Goal: Find specific page/section: Find specific page/section

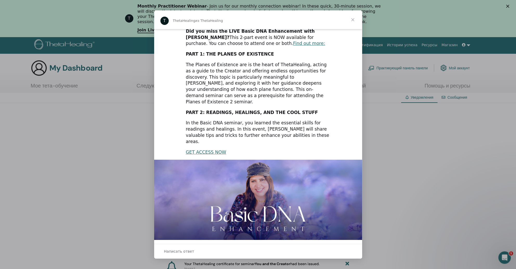
scroll to position [39, 0]
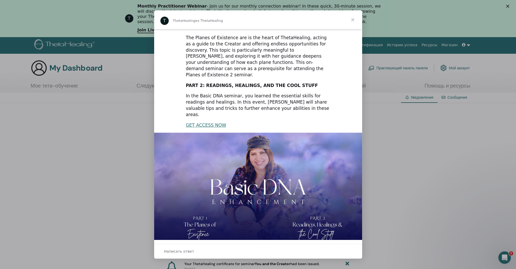
click at [352, 20] on span "Закрыть" at bounding box center [352, 19] width 19 height 19
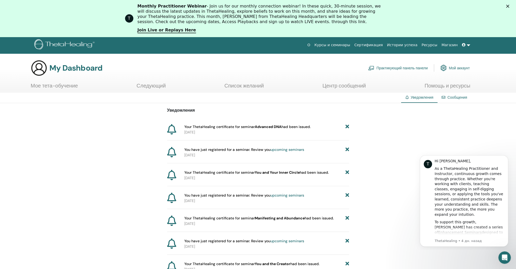
scroll to position [0, 0]
click at [376, 45] on link "Сертификация" at bounding box center [368, 45] width 33 height 10
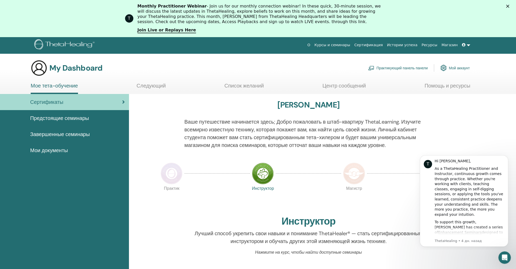
click at [76, 134] on span "Завершенные семинары" at bounding box center [59, 134] width 59 height 8
click at [77, 134] on span "Завершенные семинары" at bounding box center [59, 134] width 59 height 8
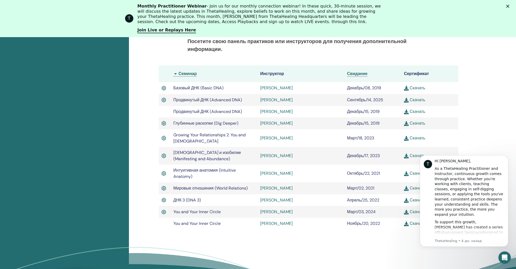
scroll to position [143, 0]
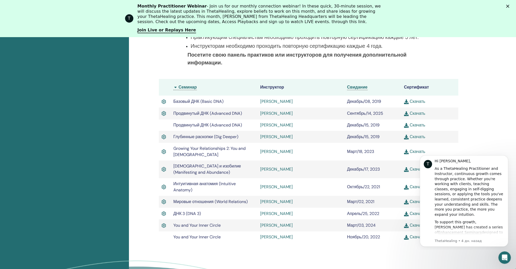
click at [482, 88] on div "Завершенные семинары Ниже вы можете найти ваши завершенные семинары. Если вы ви…" at bounding box center [322, 138] width 387 height 348
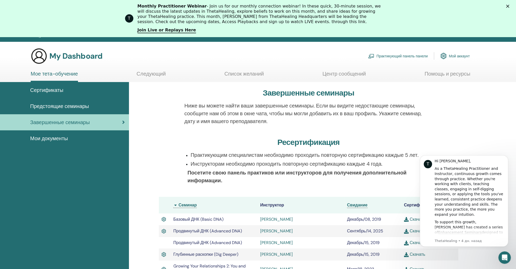
scroll to position [26, 0]
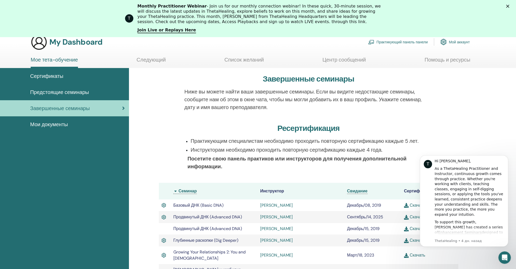
click at [54, 124] on span "Мои документы" at bounding box center [49, 125] width 38 height 8
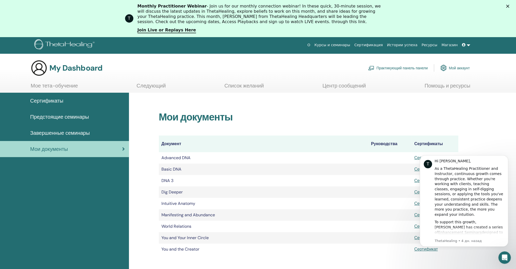
click at [60, 101] on span "Сертификаты" at bounding box center [46, 101] width 33 height 8
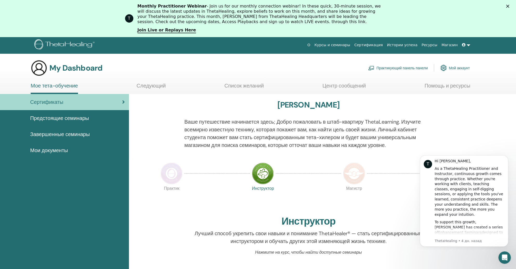
click at [55, 134] on span "Завершенные семинары" at bounding box center [59, 134] width 59 height 8
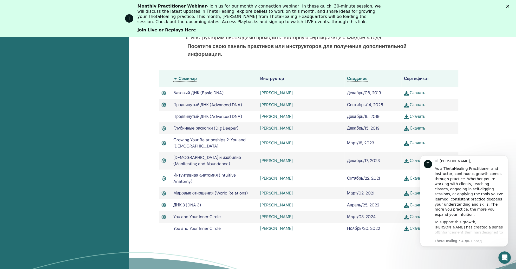
scroll to position [152, 0]
